Goal: Information Seeking & Learning: Learn about a topic

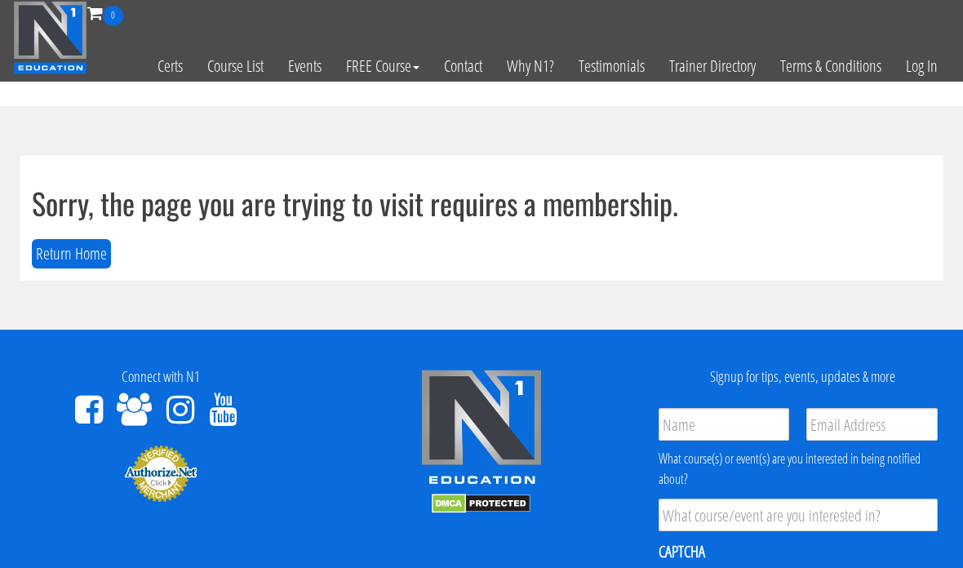
click at [927, 69] on link "Log In" at bounding box center [922, 66] width 56 height 80
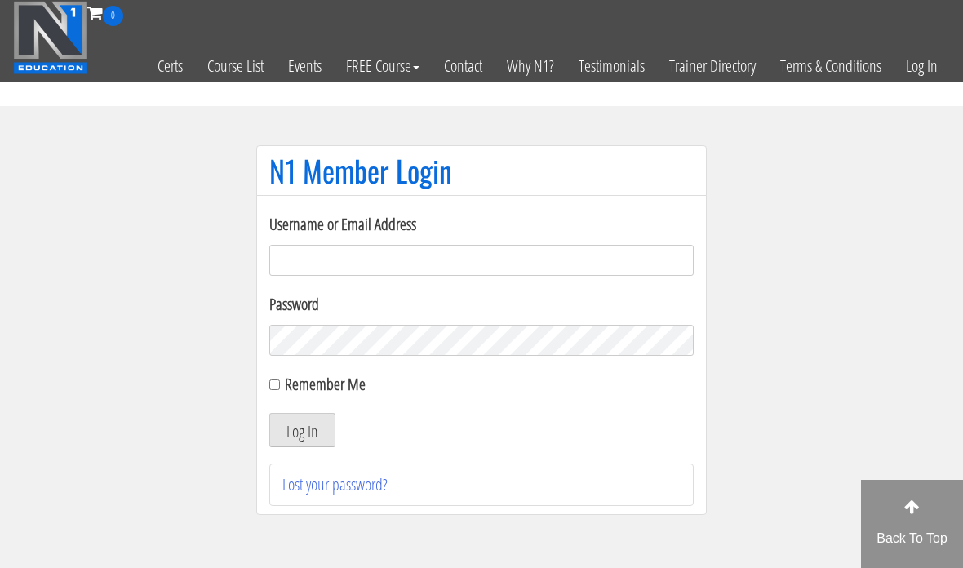
type input "georgiekean@gmail.com"
click at [329, 446] on button "Log In" at bounding box center [302, 430] width 66 height 34
click at [294, 431] on button "Log In" at bounding box center [302, 430] width 66 height 34
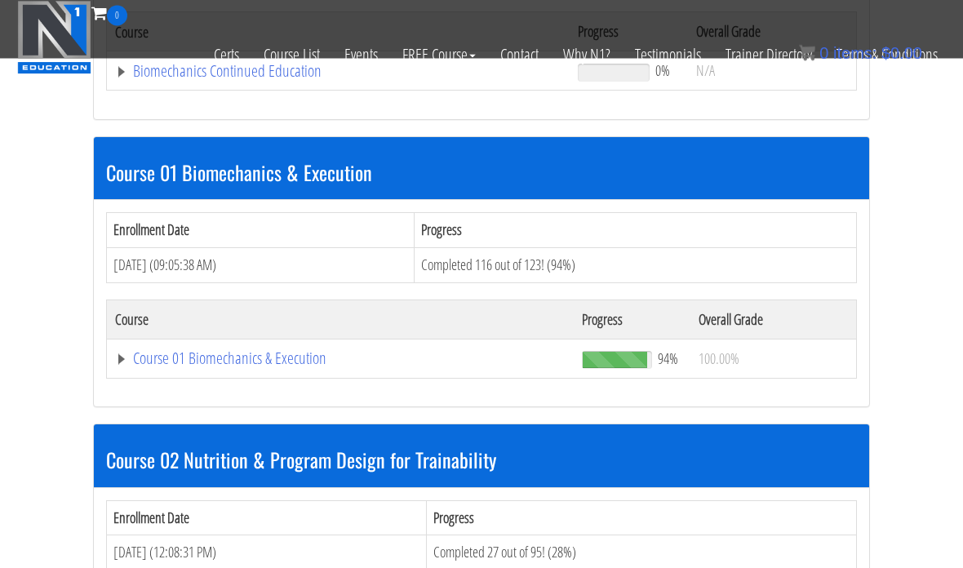
scroll to position [629, 0]
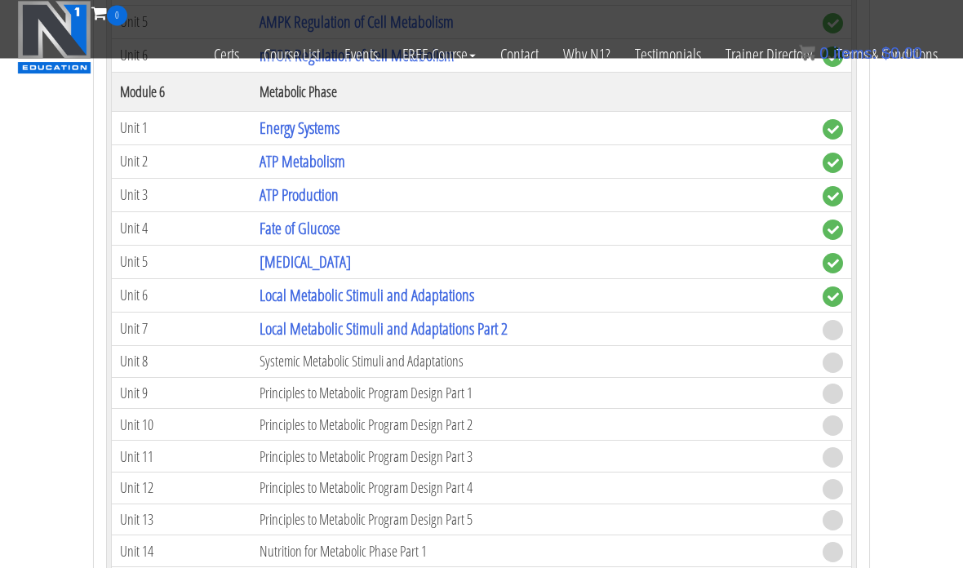
scroll to position [1912, 0]
click at [508, 325] on link "Local Metabolic Stimuli and Adaptations Part 2" at bounding box center [384, 329] width 248 height 22
click at [740, 245] on td "[MEDICAL_DATA]" at bounding box center [532, 261] width 563 height 33
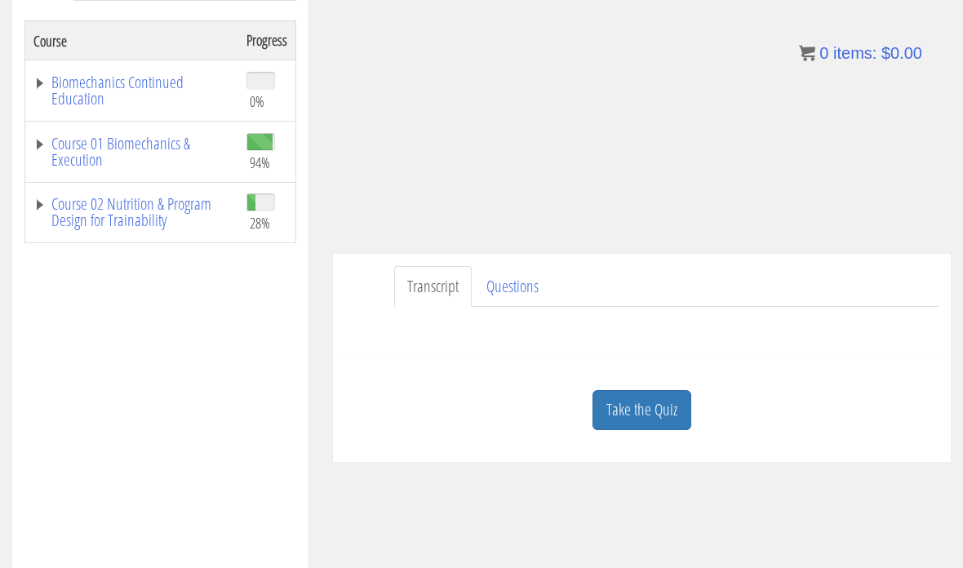
scroll to position [332, 0]
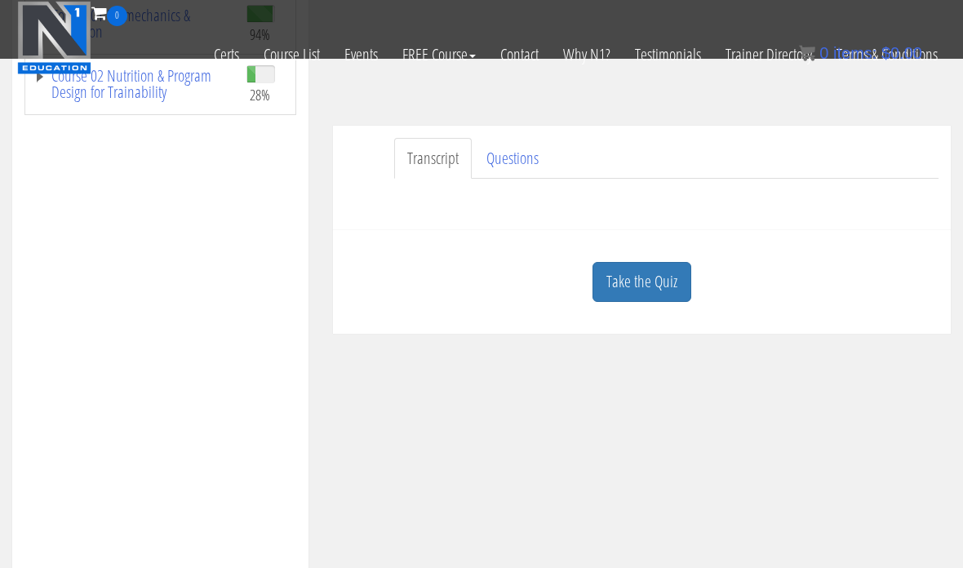
click at [674, 385] on div "Course Keywords Top Points Course Progress Biomechanics Continued Education 0% …" at bounding box center [481, 260] width 963 height 962
click at [667, 290] on link "Take the Quiz" at bounding box center [642, 282] width 99 height 40
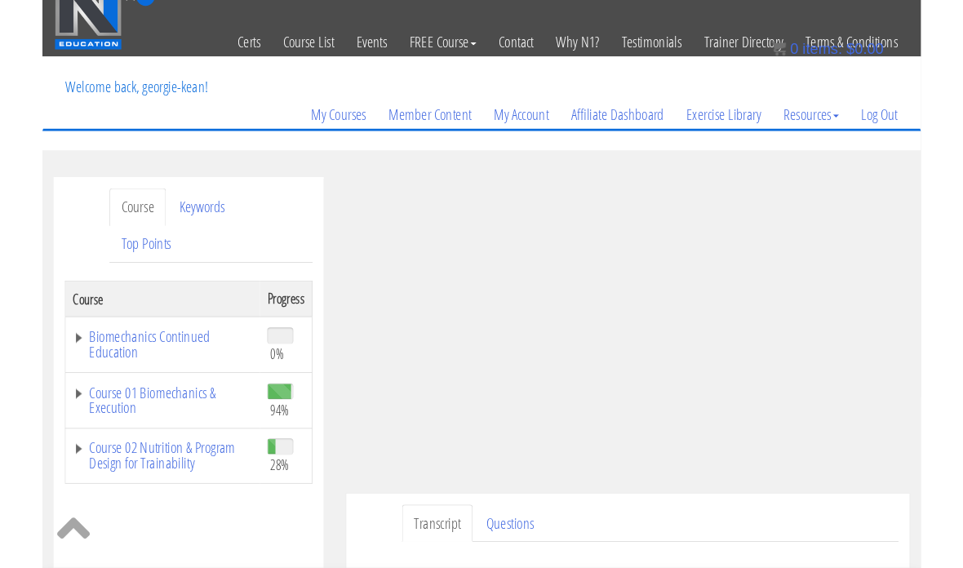
scroll to position [264, 0]
